Goal: Task Accomplishment & Management: Manage account settings

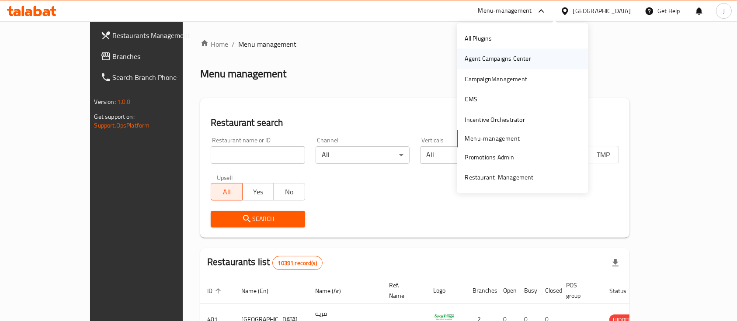
click at [499, 65] on div "Agent Campaigns Center" at bounding box center [498, 59] width 80 height 20
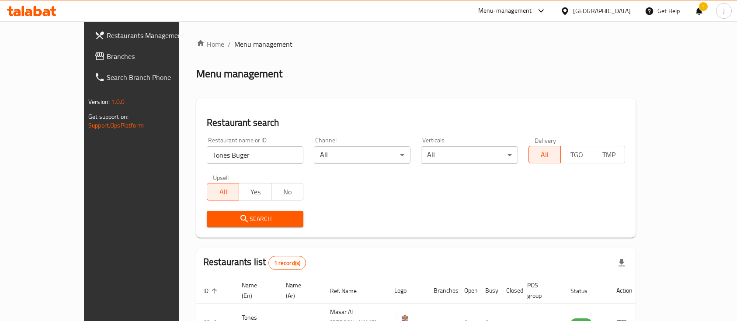
scroll to position [51, 0]
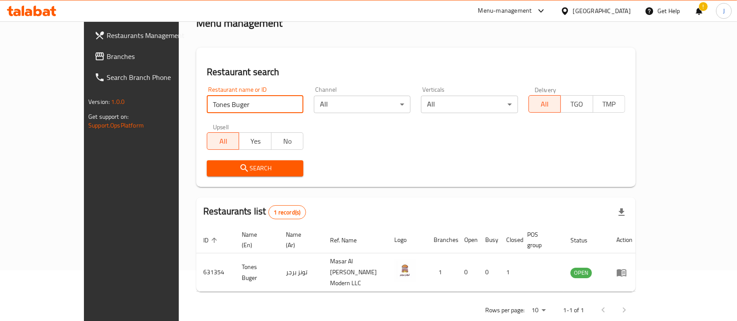
drag, startPoint x: 0, startPoint y: 0, endPoint x: 114, endPoint y: 109, distance: 157.9
click at [114, 109] on div "Restaurants Management Branches Search Branch Phone Version: 1.0.0 Get support …" at bounding box center [368, 155] width 569 height 368
paste input "Chickens"
click button "Search" at bounding box center [255, 168] width 97 height 16
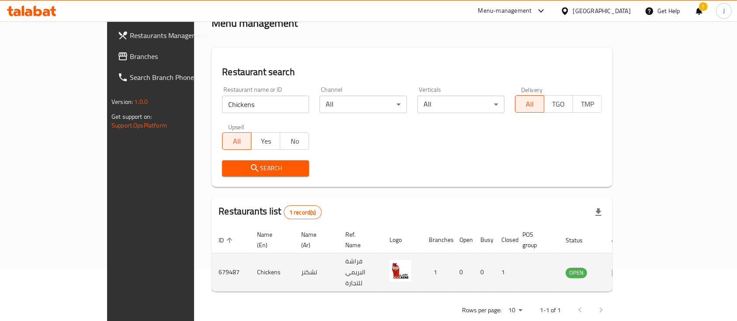
click at [294, 259] on td "تشكنز" at bounding box center [316, 272] width 44 height 38
copy td "تشكنز"
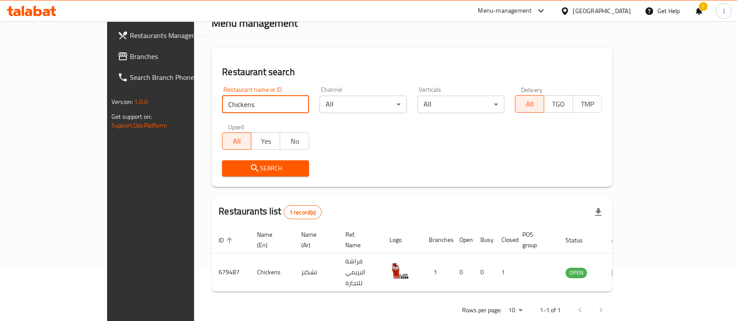
drag, startPoint x: 194, startPoint y: 104, endPoint x: 109, endPoint y: 106, distance: 84.8
click at [109, 106] on div "Restaurants Management Branches Search Branch Phone Version: 1.0.0 Get support …" at bounding box center [368, 155] width 523 height 368
paste input "na Home Restaurant"
type input "China Home Restaurant"
click button "Search" at bounding box center [265, 168] width 87 height 16
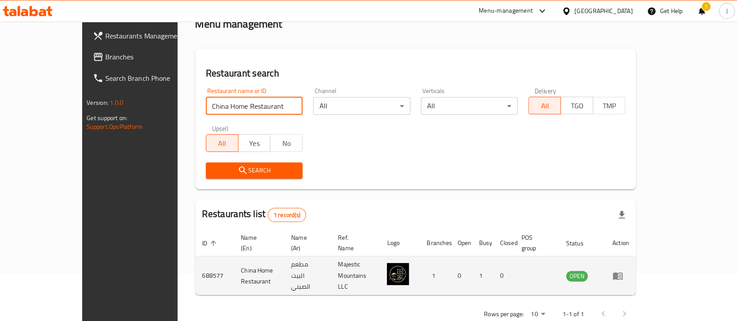
scroll to position [48, 0]
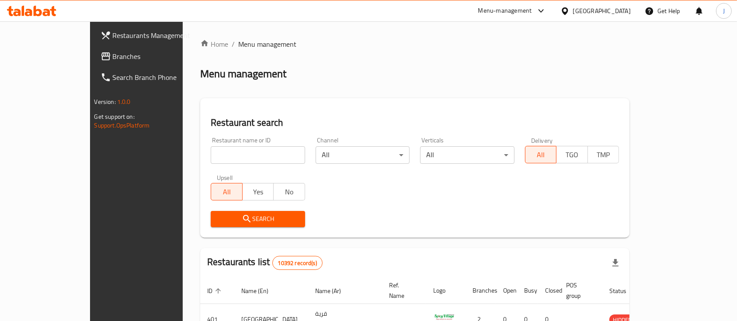
click at [559, 104] on div "Restaurant search Restaurant name or ID Restaurant name or ID Channel All ​ Ver…" at bounding box center [414, 167] width 429 height 139
click at [211, 151] on input "search" at bounding box center [258, 154] width 94 height 17
paste input "FARINA PIZZERIA"
type input "FARINA PIZZERIA"
click button "Search" at bounding box center [258, 219] width 94 height 16
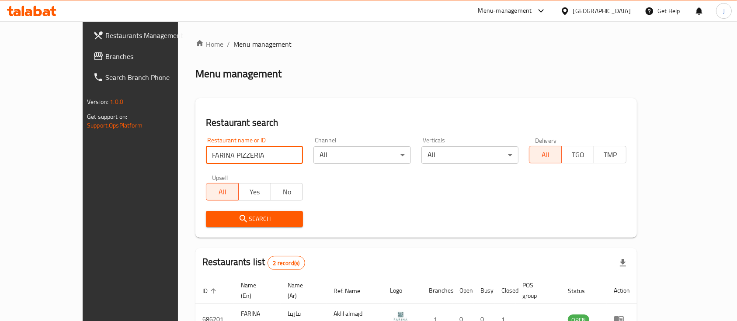
scroll to position [81, 0]
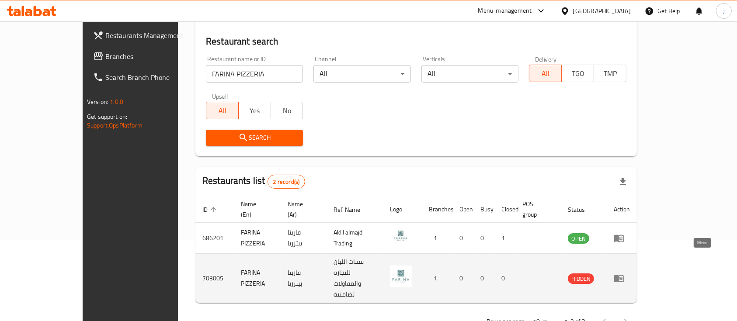
click at [624, 273] on icon "enhanced table" at bounding box center [618, 278] width 10 height 10
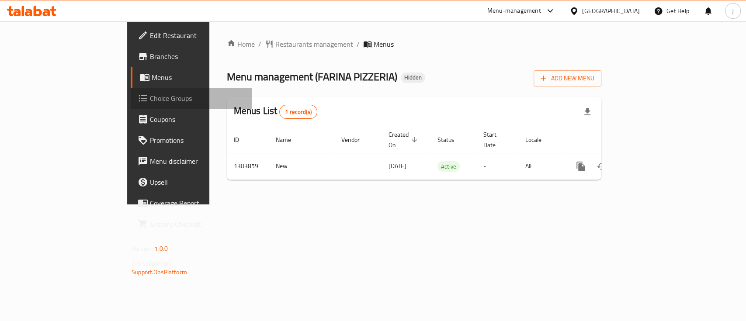
click at [150, 100] on span "Choice Groups" at bounding box center [197, 98] width 95 height 10
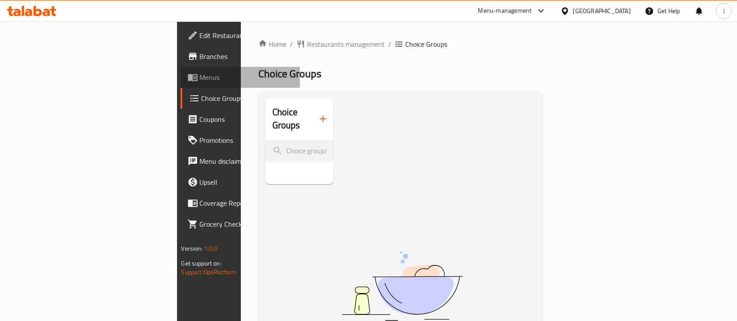
click at [200, 81] on span "Menus" at bounding box center [246, 77] width 93 height 10
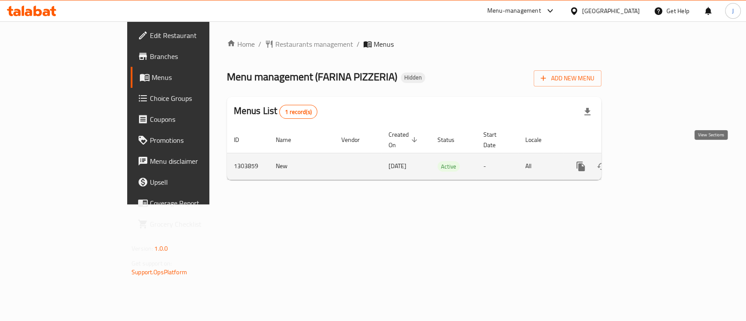
click at [647, 163] on icon "enhanced table" at bounding box center [644, 167] width 8 height 8
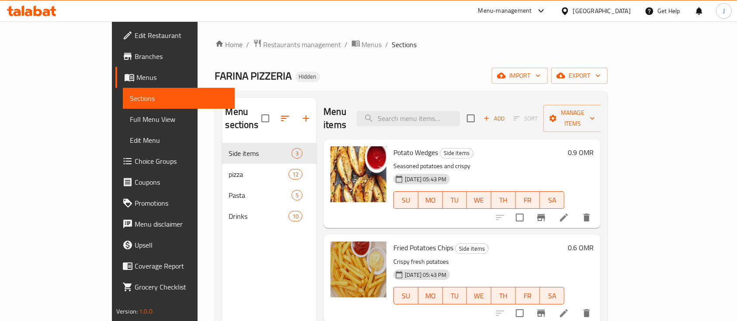
click at [135, 60] on span "Branches" at bounding box center [181, 56] width 93 height 10
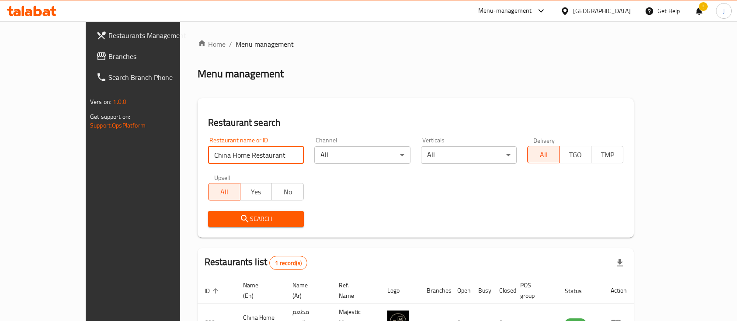
scroll to position [48, 0]
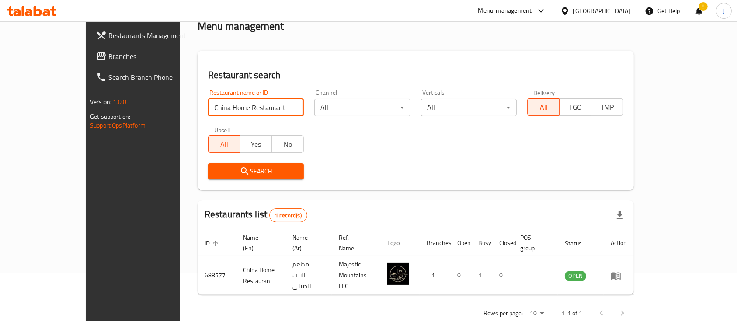
drag, startPoint x: 251, startPoint y: 107, endPoint x: 117, endPoint y: 107, distance: 134.1
click at [117, 107] on div "Restaurants Management Branches Search Branch Phone Version: 1.0.0 Get support …" at bounding box center [368, 158] width 565 height 368
type input "Chocola [GEOGRAPHIC_DATA]"
click button "Search" at bounding box center [256, 171] width 96 height 16
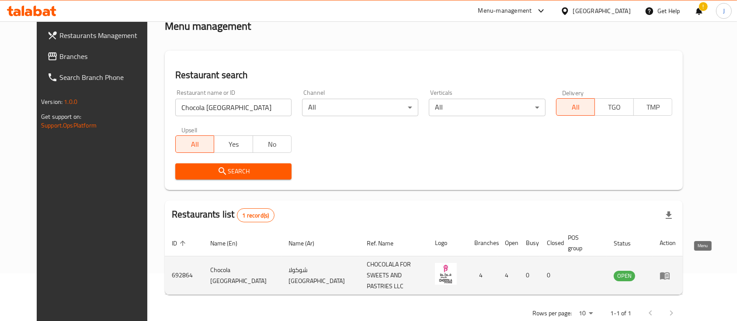
click at [669, 272] on icon "enhanced table" at bounding box center [665, 275] width 10 height 7
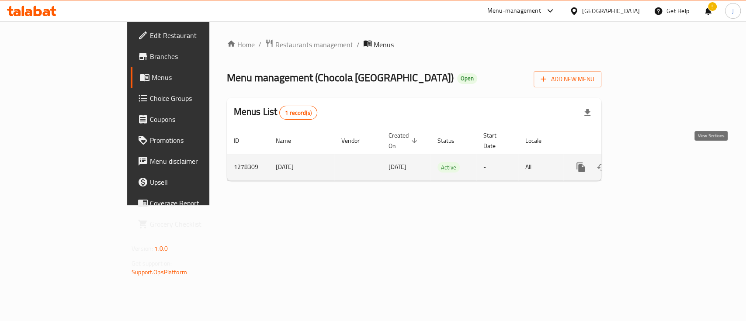
click at [649, 162] on icon "enhanced table" at bounding box center [643, 167] width 10 height 10
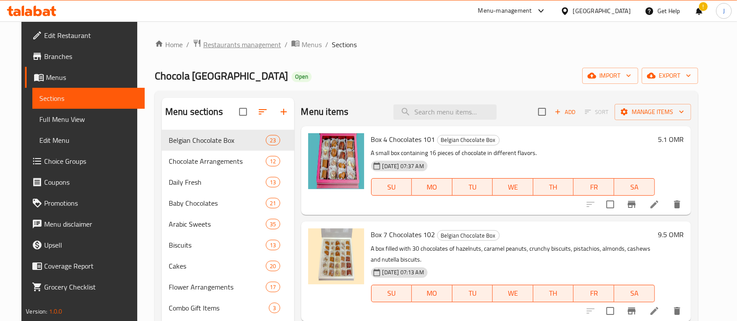
click at [219, 43] on span "Restaurants management" at bounding box center [242, 44] width 78 height 10
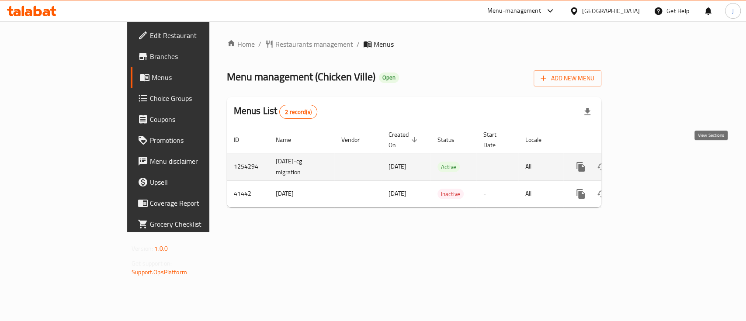
click at [654, 163] on link "enhanced table" at bounding box center [643, 166] width 21 height 21
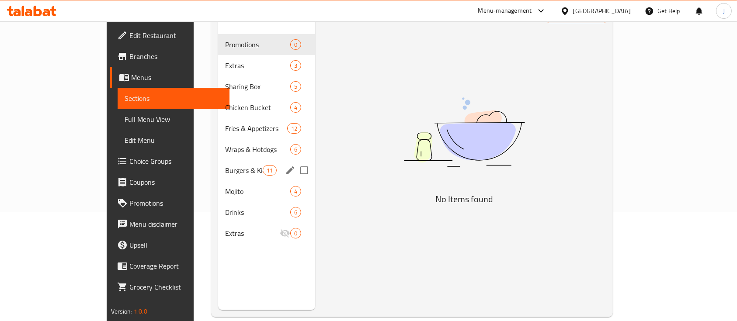
scroll to position [108, 0]
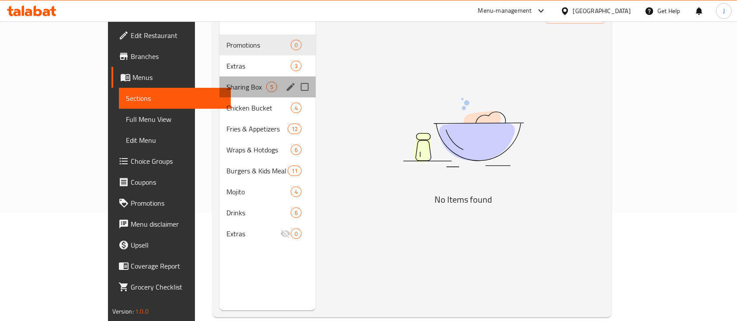
click at [219, 76] on div "Sharing Box 5" at bounding box center [267, 86] width 96 height 21
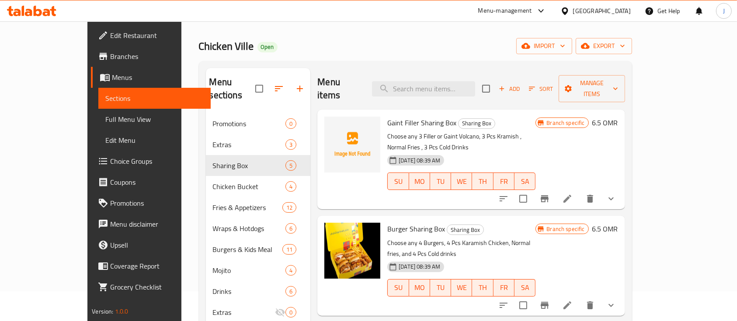
scroll to position [29, 0]
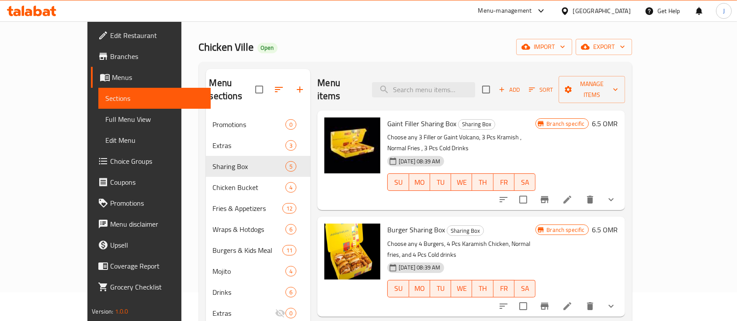
click at [617, 141] on div "Branch specific 6.5 OMR" at bounding box center [576, 161] width 82 height 86
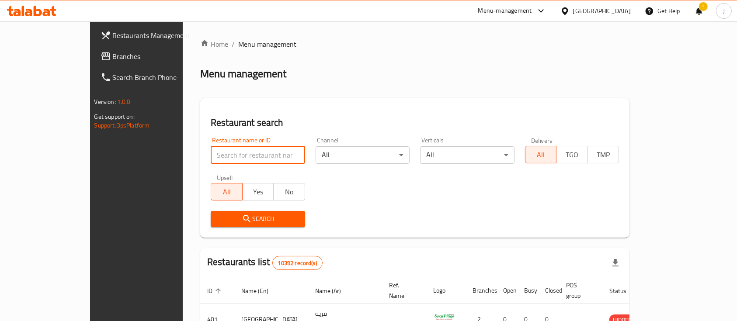
click at [211, 158] on input "search" at bounding box center [258, 154] width 94 height 17
paste input "City juice"
click button "Search" at bounding box center [258, 219] width 94 height 16
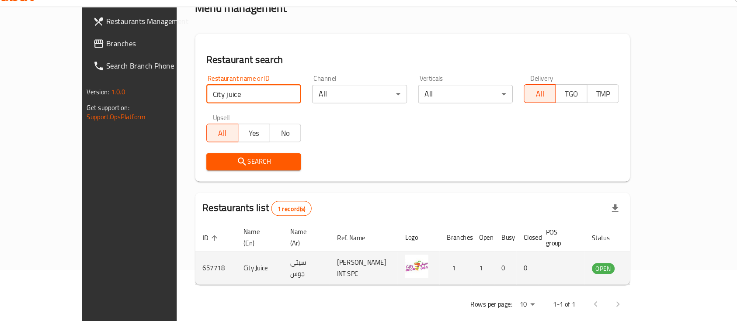
scroll to position [51, 0]
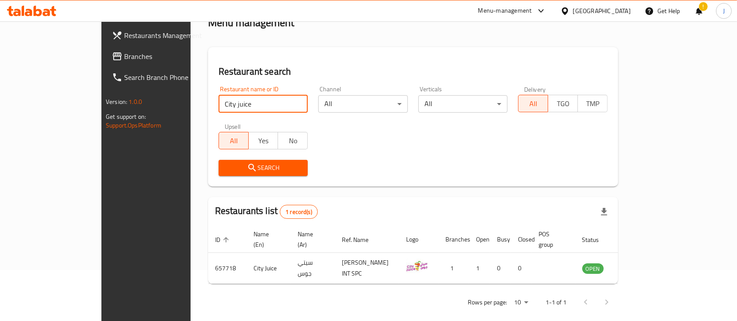
paste input "lover Karak"
click button "Search" at bounding box center [263, 168] width 90 height 16
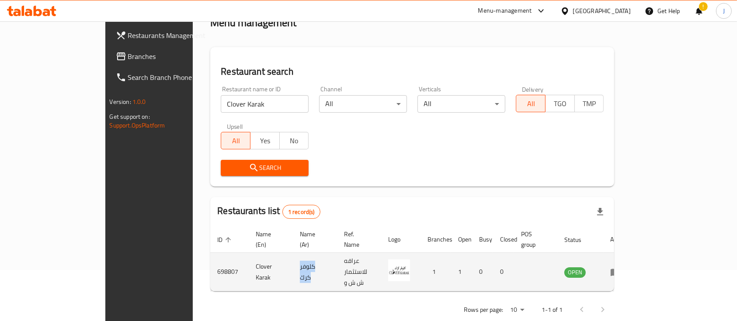
drag, startPoint x: 251, startPoint y: 261, endPoint x: 283, endPoint y: 260, distance: 31.5
click at [293, 260] on td "كلوفر كرك" at bounding box center [315, 272] width 44 height 38
copy td "كلوفر كرك"
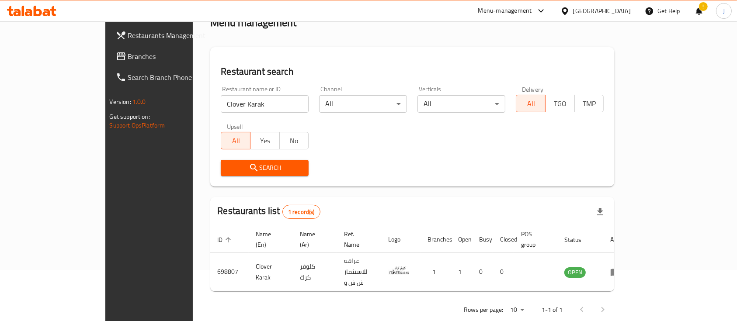
click at [223, 106] on input "Clover Karak" at bounding box center [265, 103] width 88 height 17
type input "C"
paste input "Couple Kuku"
type input "Couple Kuku"
click button "Search" at bounding box center [265, 168] width 88 height 16
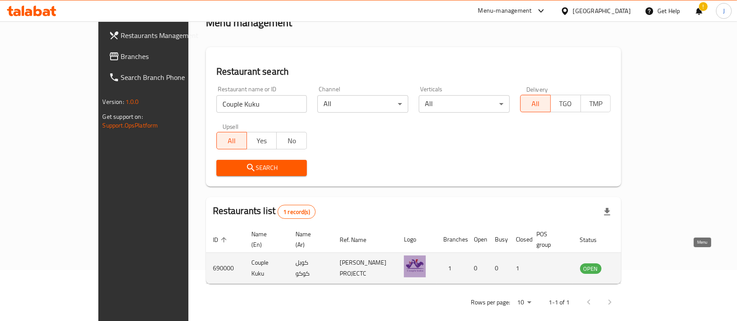
click at [642, 263] on link "enhanced table" at bounding box center [634, 268] width 16 height 10
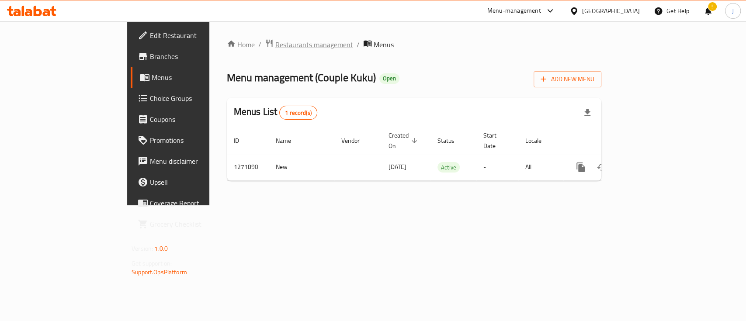
click at [275, 46] on span "Restaurants management" at bounding box center [314, 44] width 78 height 10
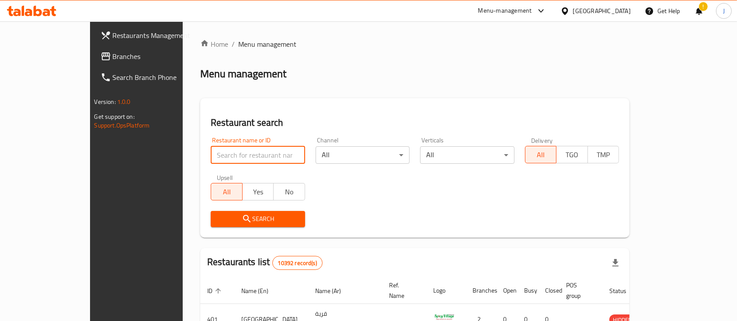
click at [227, 152] on input "search" at bounding box center [258, 154] width 94 height 17
paste input "Couple Kuku"
click button "Search" at bounding box center [258, 219] width 94 height 16
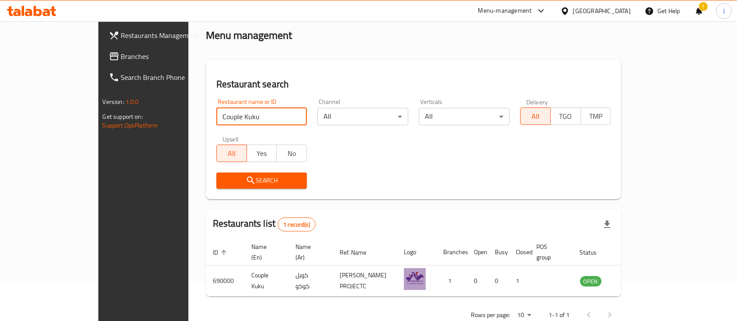
scroll to position [51, 0]
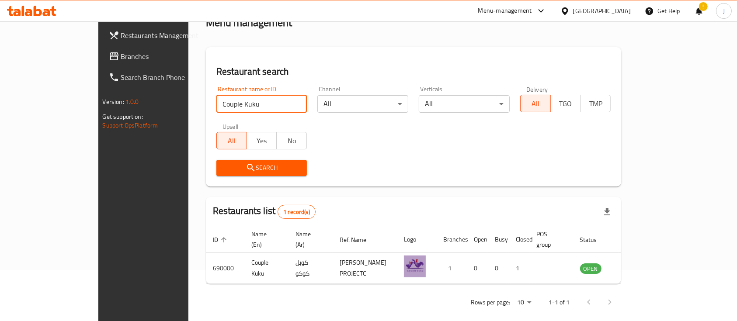
paste input "OZ Burger & more,"
click button "Search" at bounding box center [261, 168] width 91 height 16
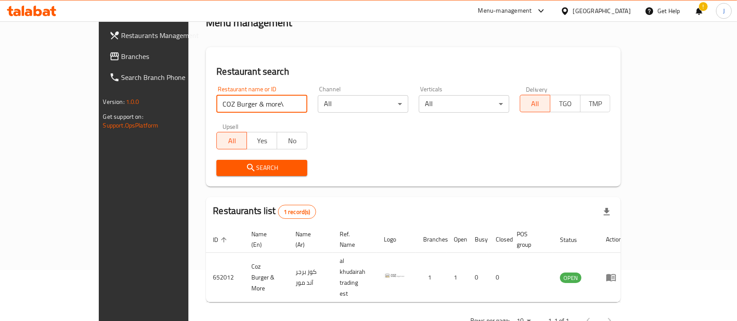
paste input "rispy 60"
click button "Search" at bounding box center [261, 168] width 90 height 16
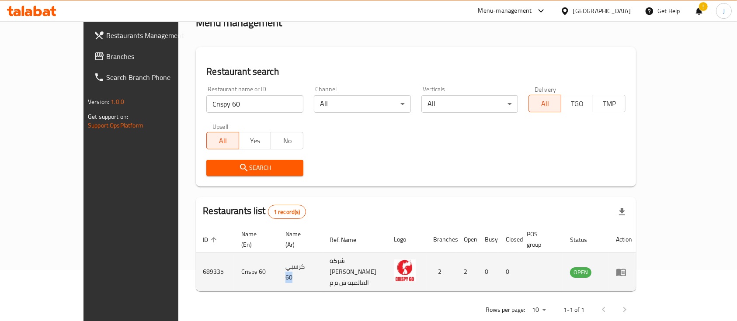
drag, startPoint x: 246, startPoint y: 259, endPoint x: 279, endPoint y: 260, distance: 32.3
click at [279, 260] on td "كرسبي 60" at bounding box center [300, 272] width 44 height 38
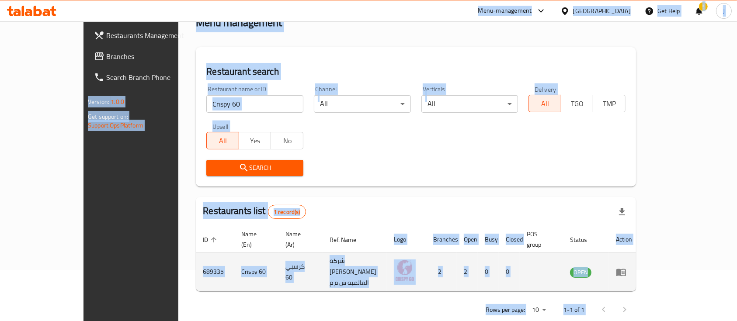
click at [279, 260] on td "كرسبي 60" at bounding box center [300, 272] width 44 height 38
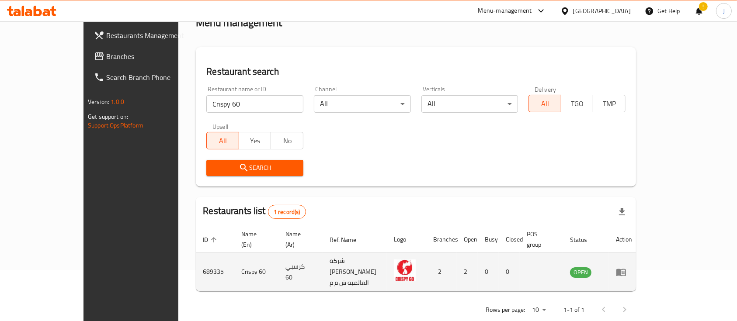
click at [278, 259] on td "كرسبي 60" at bounding box center [300, 272] width 44 height 38
copy td "كرسبي 60"
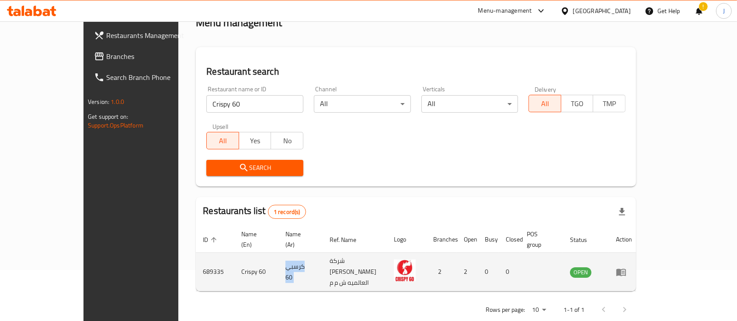
copy td "كرسبي 60"
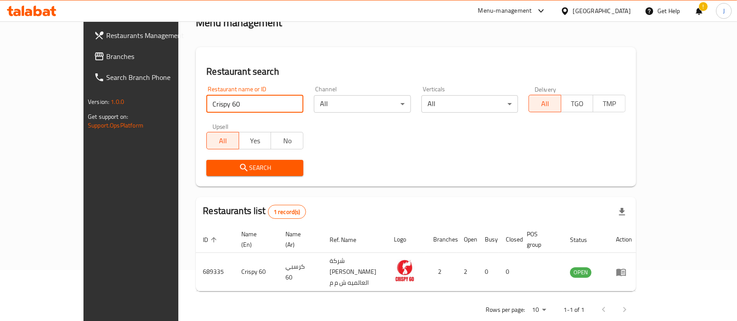
drag, startPoint x: 209, startPoint y: 101, endPoint x: 111, endPoint y: 117, distance: 98.8
click at [111, 117] on div "Restaurants Management Branches Search Branch Phone Version: 1.0.0 Get support …" at bounding box center [368, 154] width 570 height 368
paste input "Hot Dog"
type input "Crispy Hot Dog"
click button "Search" at bounding box center [254, 168] width 97 height 16
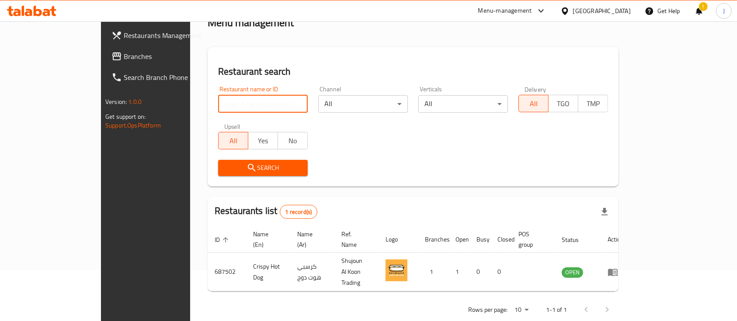
paste input "CRUNCH BITE, Jalan"
click button "Search" at bounding box center [263, 168] width 90 height 16
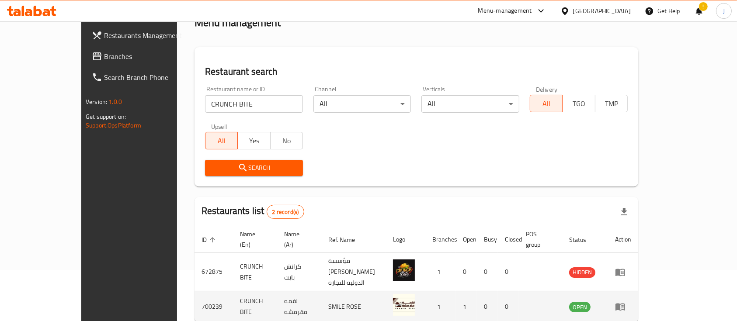
click at [277, 291] on td "لقمه مقرمشه" at bounding box center [299, 306] width 44 height 31
copy td "لقمه مقرمشه"
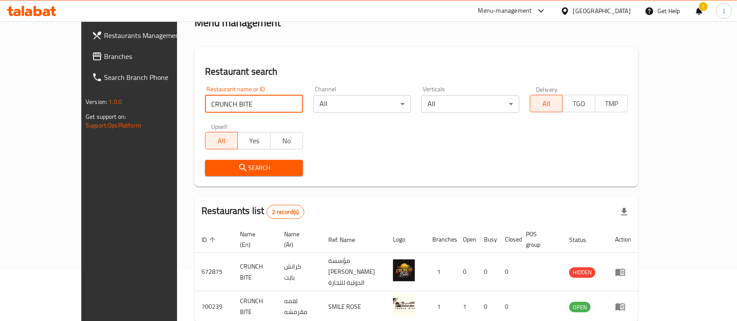
drag, startPoint x: 204, startPoint y: 111, endPoint x: 125, endPoint y: 112, distance: 78.7
click at [177, 112] on div "Home / Menu management Menu management Restaurant search Restaurant name or ID …" at bounding box center [416, 169] width 478 height 399
paste input "ute Burger"
type input "Cute Burger"
click button "Search" at bounding box center [254, 168] width 98 height 16
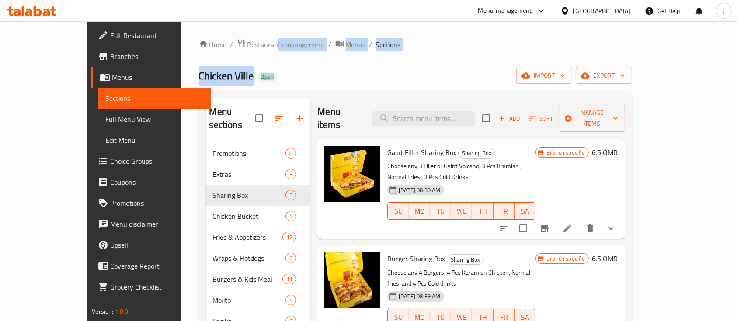
drag, startPoint x: 0, startPoint y: 0, endPoint x: 219, endPoint y: 42, distance: 222.9
click at [219, 42] on div "Home / Restaurants management / Menus / Sections Chicken Ville Open import expo…" at bounding box center [415, 232] width 433 height 387
click at [247, 42] on span "Restaurants management" at bounding box center [286, 44] width 78 height 10
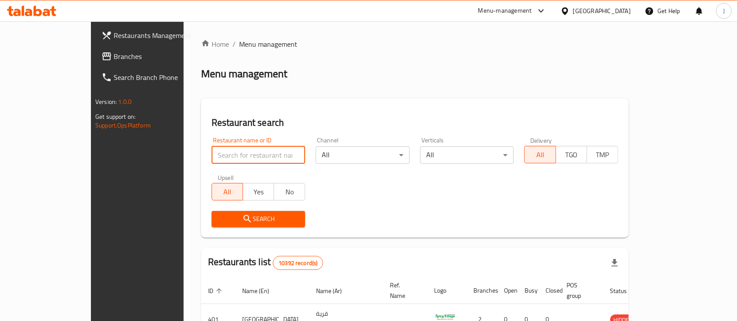
click at [211, 149] on input "search" at bounding box center [258, 154] width 94 height 17
click at [541, 112] on div "Restaurant search Restaurant name or ID Restaurant name or ID Channel All ​ Ver…" at bounding box center [414, 167] width 427 height 139
click at [211, 147] on input "search" at bounding box center [258, 154] width 94 height 17
paste input "720095"
type input "720095"
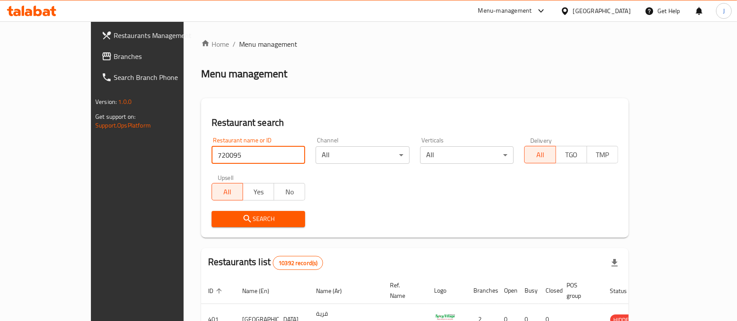
click button "Search" at bounding box center [258, 219] width 94 height 16
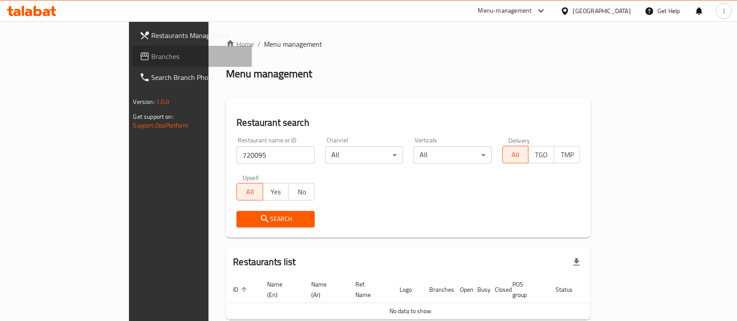
click at [152, 60] on span "Branches" at bounding box center [198, 56] width 93 height 10
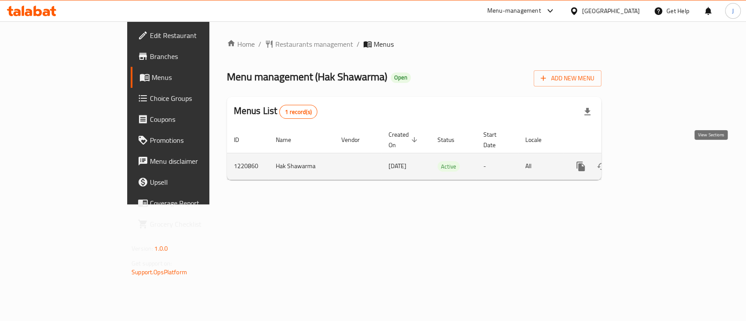
click at [654, 163] on link "enhanced table" at bounding box center [643, 166] width 21 height 21
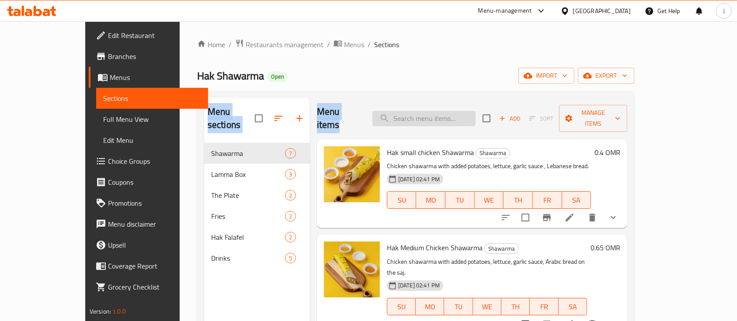
drag, startPoint x: 535, startPoint y: 69, endPoint x: 447, endPoint y: 110, distance: 97.6
click at [447, 110] on div "Home / Restaurants management / Menus / Sections Hak Shawarma Open import expor…" at bounding box center [415, 232] width 437 height 387
click at [447, 111] on input "search" at bounding box center [423, 118] width 103 height 15
click at [620, 146] on h6 "0.4 OMR" at bounding box center [607, 152] width 26 height 12
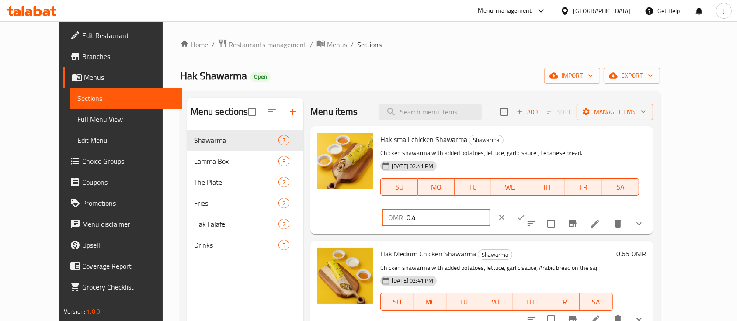
click at [490, 209] on input "0.4" at bounding box center [447, 217] width 83 height 17
type input "0.45"
click at [525, 213] on icon "ok" at bounding box center [520, 217] width 9 height 9
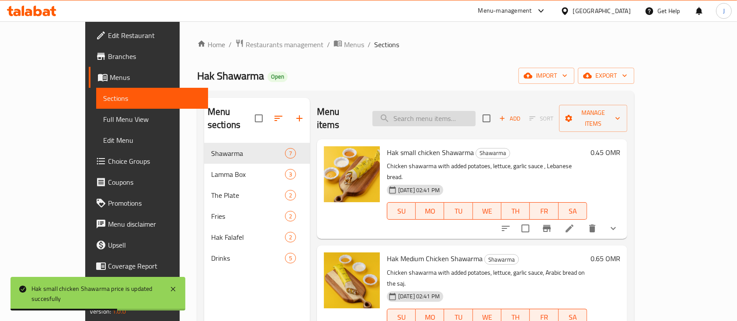
click at [441, 111] on input "search" at bounding box center [423, 118] width 103 height 15
paste input "[PERSON_NAME]"
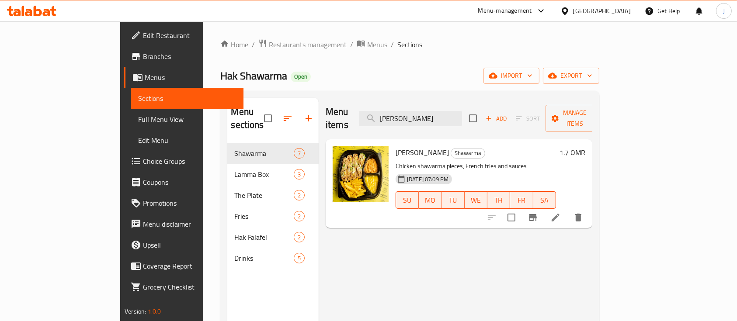
type input "[PERSON_NAME]"
click at [585, 146] on h6 "1.7 OMR" at bounding box center [572, 152] width 26 height 12
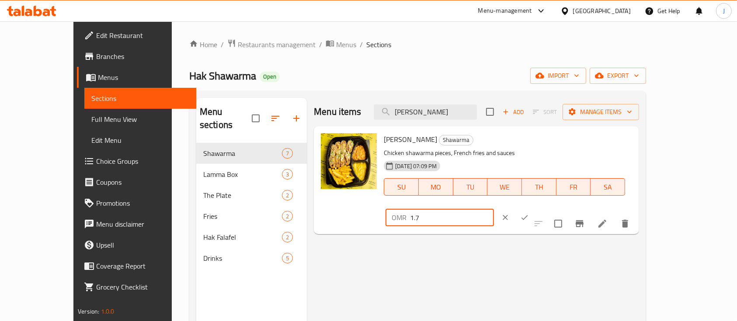
drag, startPoint x: 636, startPoint y: 143, endPoint x: 524, endPoint y: 152, distance: 112.7
click at [524, 152] on div "[PERSON_NAME] Shawarma Chicken shawarma pieces, French fries and sauces [DATE] …" at bounding box center [507, 180] width 255 height 101
type input "2.2"
click at [534, 208] on button "ok" at bounding box center [524, 217] width 19 height 19
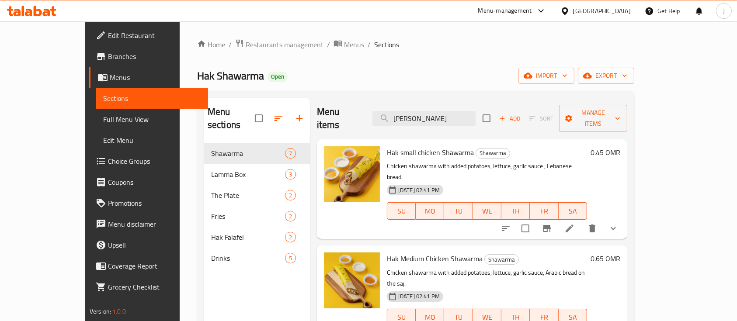
drag, startPoint x: 594, startPoint y: 257, endPoint x: 592, endPoint y: 262, distance: 5.5
click at [590, 288] on div "[DATE] 02:41 PM SU MO TU WE TH FR SA" at bounding box center [486, 311] width 207 height 47
drag, startPoint x: 454, startPoint y: 107, endPoint x: 353, endPoint y: 104, distance: 101.0
click at [353, 104] on div "Menu items [PERSON_NAME] Add Sort Manage items" at bounding box center [472, 119] width 310 height 42
paste input "Chicken Hak Box"
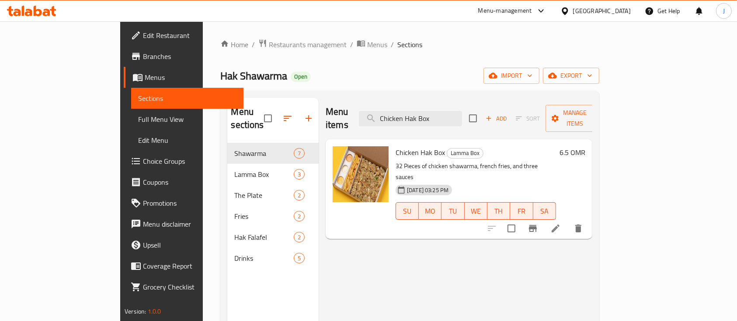
type input "Chicken Hak Box"
click at [585, 146] on h6 "6.5 OMR" at bounding box center [572, 152] width 26 height 12
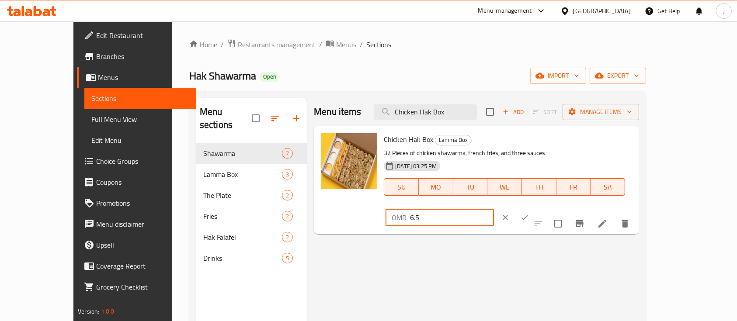
drag, startPoint x: 619, startPoint y: 139, endPoint x: 562, endPoint y: 141, distance: 56.8
click at [493, 209] on div "OMR 6.5 ​" at bounding box center [439, 217] width 108 height 17
type input "8"
click at [529, 213] on icon "ok" at bounding box center [524, 217] width 9 height 9
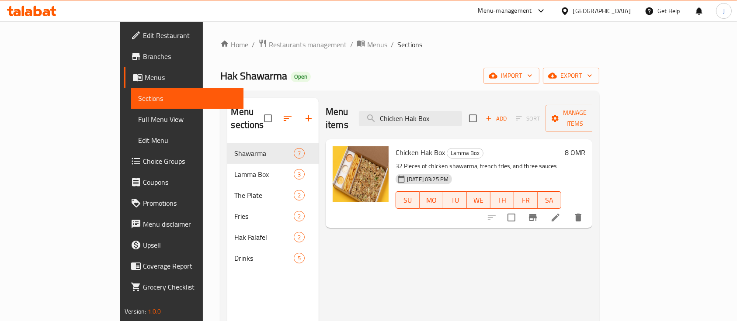
click at [544, 139] on div "Chicken Hak Box Lamma Box 32 Pieces of chicken shawarma, french fries, and thre…" at bounding box center [458, 183] width 267 height 89
drag, startPoint x: 485, startPoint y: 107, endPoint x: 377, endPoint y: 109, distance: 107.5
click at [377, 109] on div "Menu items Chicken Hak Box Add Sort Manage items" at bounding box center [458, 119] width 267 height 42
paste input "Hak Chicken Plate"
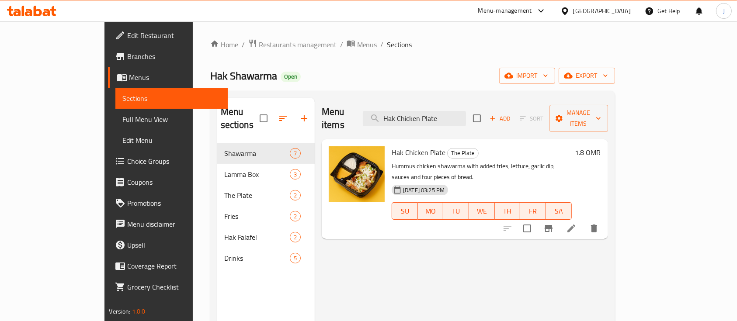
type input "Hak Chicken Plate"
click at [601, 146] on h6 "1.8 OMR" at bounding box center [588, 152] width 26 height 12
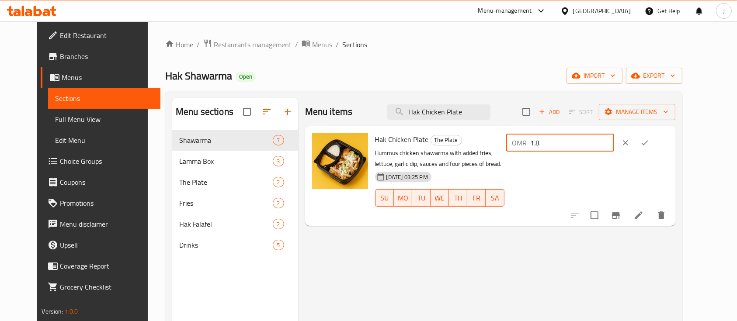
drag, startPoint x: 630, startPoint y: 142, endPoint x: 558, endPoint y: 143, distance: 72.5
click at [558, 143] on div "Hak Chicken Plate The Plate Hummus chicken shawarma with added fries, lettuce, …" at bounding box center [521, 176] width 300 height 93
type input "2"
click at [654, 145] on button "ok" at bounding box center [644, 142] width 19 height 19
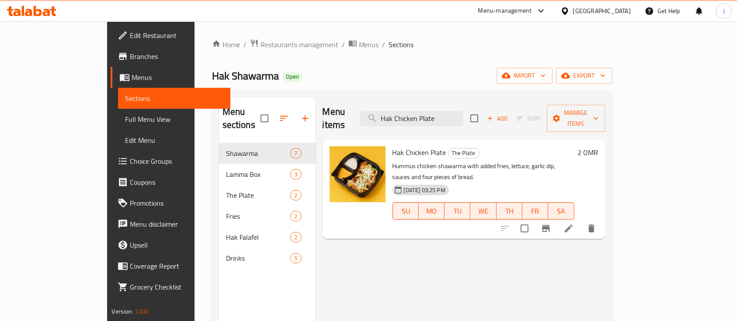
click at [571, 256] on div "Menu items Hak Chicken Plate Add Sort Manage items Hak Chicken Plate The Plate …" at bounding box center [460, 258] width 290 height 321
drag, startPoint x: 477, startPoint y: 110, endPoint x: 395, endPoint y: 100, distance: 82.8
click at [395, 100] on div "Menu items Hak Chicken Plate Add Sort Manage items" at bounding box center [463, 119] width 283 height 42
paste input "Shawarma"
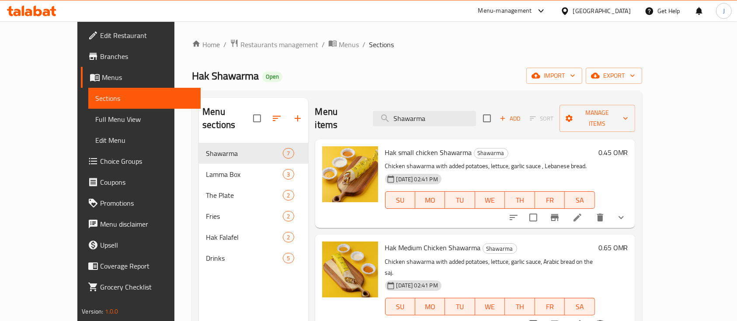
type input "Shawarma"
click at [384, 98] on div "Menu items Shawarma Add Sort Manage items" at bounding box center [475, 119] width 320 height 42
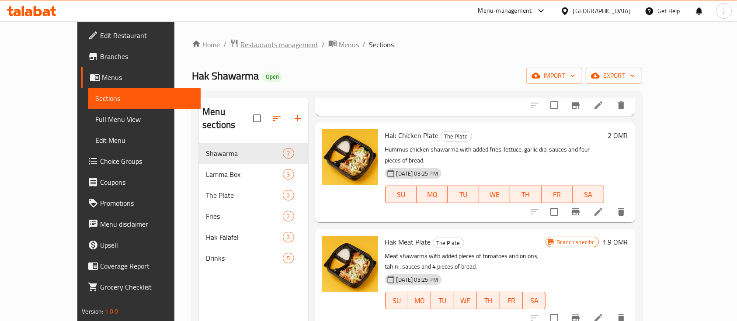
click at [240, 43] on span "Restaurants management" at bounding box center [279, 44] width 78 height 10
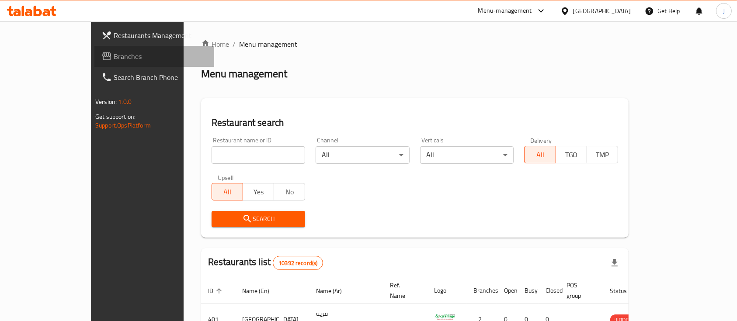
click at [114, 56] on span "Branches" at bounding box center [160, 56] width 93 height 10
